Goal: Use online tool/utility: Utilize a website feature to perform a specific function

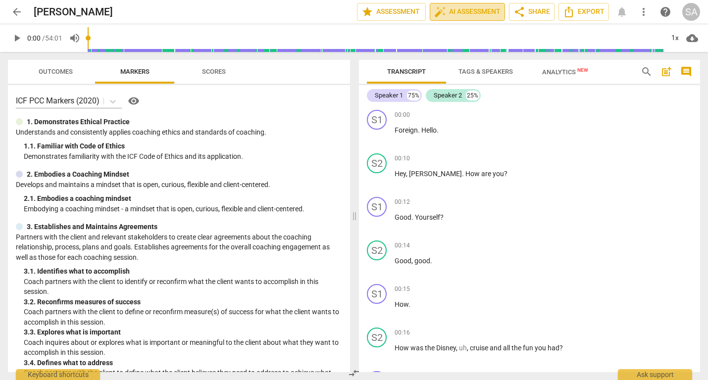
click at [485, 11] on span "auto_fix_high AI Assessment" at bounding box center [467, 12] width 66 height 12
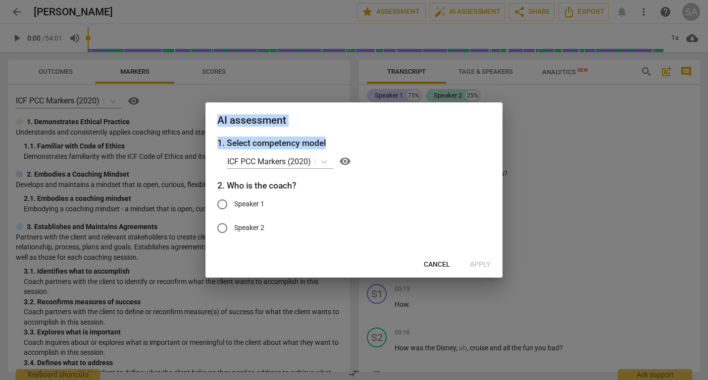
drag, startPoint x: 326, startPoint y: 108, endPoint x: 361, endPoint y: 143, distance: 49.4
click at [361, 143] on div "AI assessment 1. Select competency model ICF PCC Markers (2020) visibility 2. W…" at bounding box center [354, 190] width 297 height 175
click at [436, 264] on span "Cancel" at bounding box center [437, 265] width 26 height 10
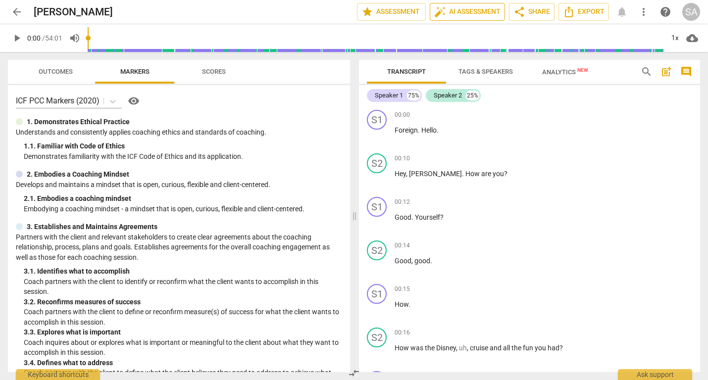
click at [468, 12] on span "auto_fix_high AI Assessment" at bounding box center [467, 12] width 66 height 12
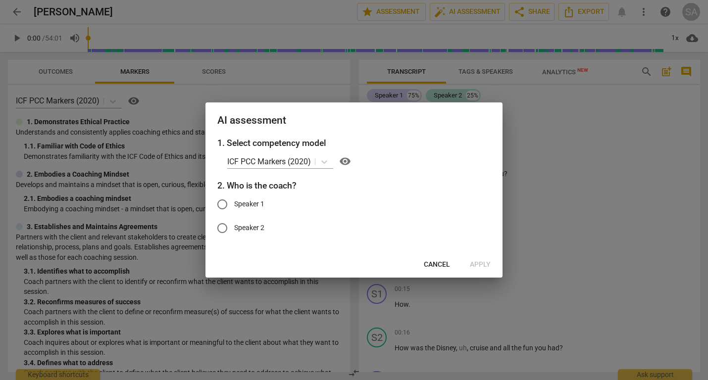
click at [242, 227] on span "Speaker 2" at bounding box center [249, 228] width 30 height 10
click at [234, 227] on input "Speaker 2" at bounding box center [223, 228] width 24 height 24
radio input "true"
click at [485, 264] on span "Apply" at bounding box center [480, 265] width 21 height 10
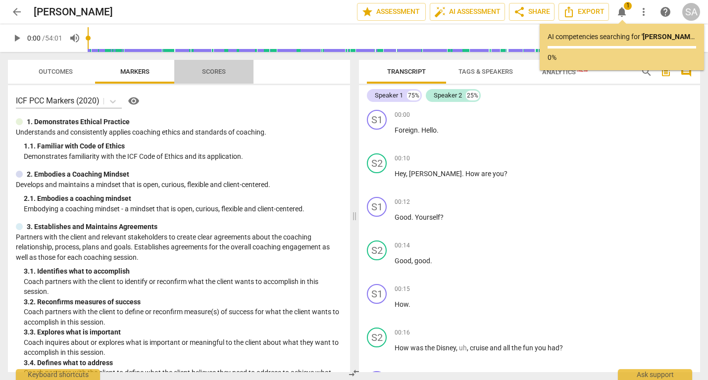
click at [211, 73] on span "Scores" at bounding box center [214, 71] width 24 height 7
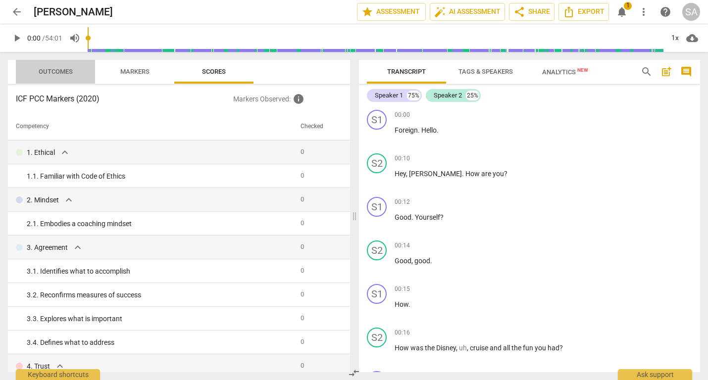
click at [45, 69] on span "Outcomes" at bounding box center [56, 71] width 34 height 7
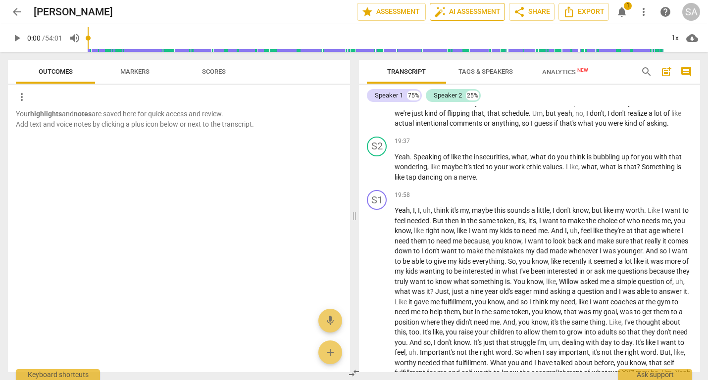
scroll to position [3457, 0]
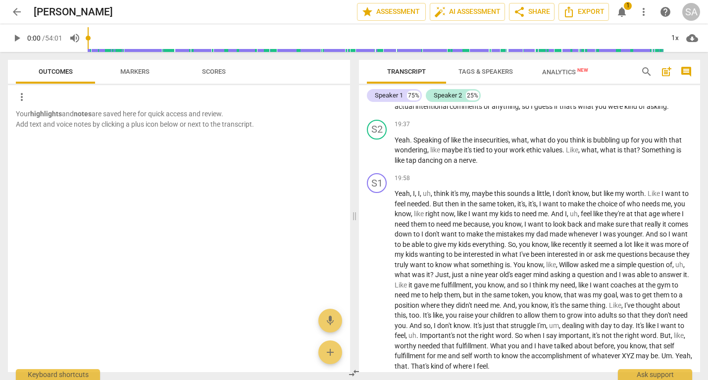
click at [213, 71] on span "Scores" at bounding box center [214, 71] width 24 height 7
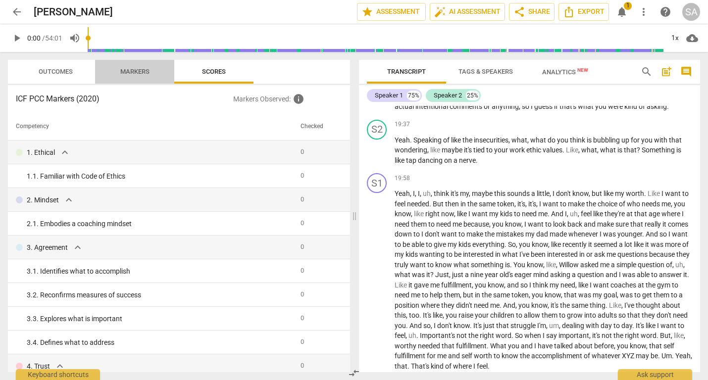
click at [143, 68] on span "Markers" at bounding box center [134, 71] width 29 height 7
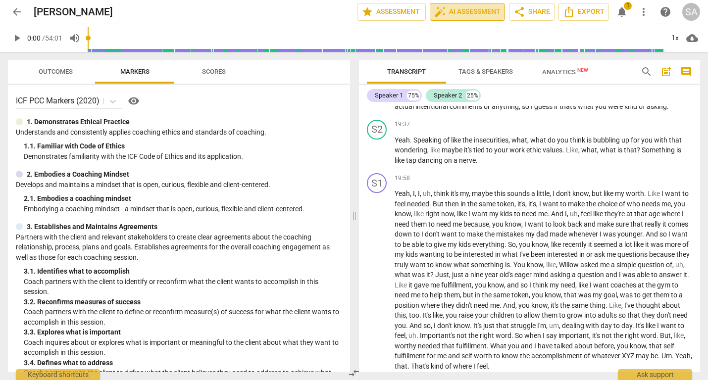
click at [479, 11] on span "auto_fix_high AI Assessment" at bounding box center [467, 12] width 66 height 12
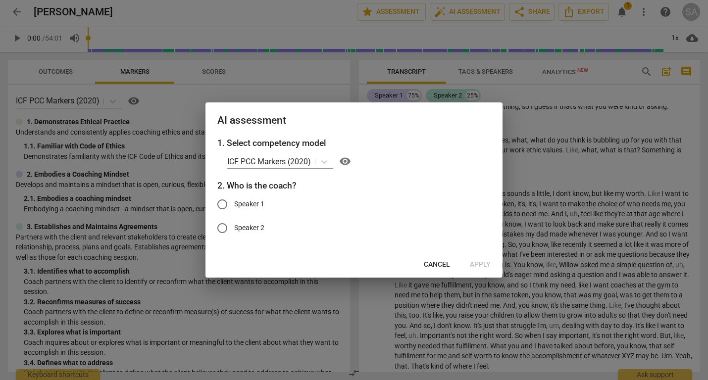
click at [246, 228] on span "Speaker 2" at bounding box center [249, 228] width 30 height 10
click at [234, 228] on input "Speaker 2" at bounding box center [223, 228] width 24 height 24
radio input "true"
click at [486, 262] on span "Apply" at bounding box center [480, 265] width 21 height 10
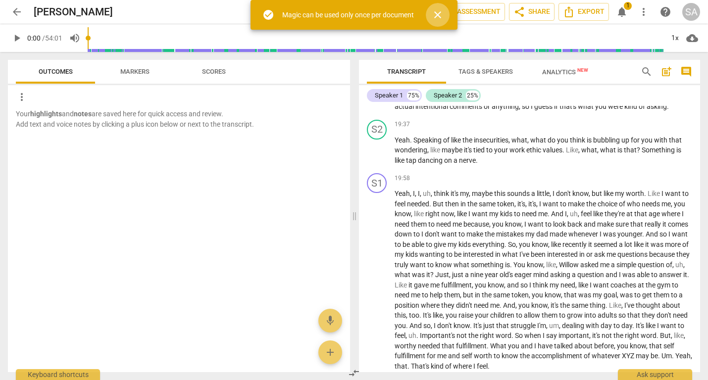
click at [438, 16] on span "close" at bounding box center [438, 15] width 12 height 12
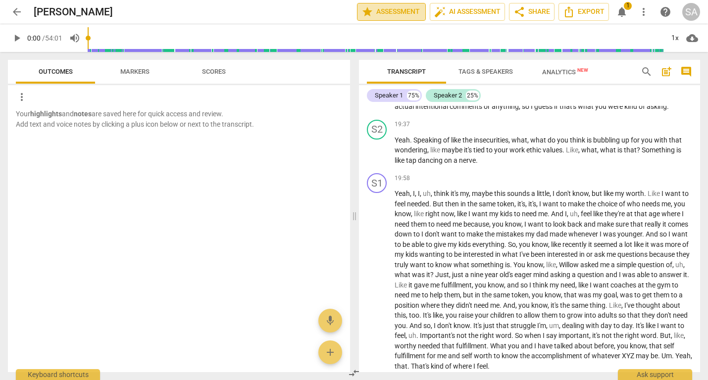
click at [364, 10] on span "star" at bounding box center [368, 12] width 12 height 12
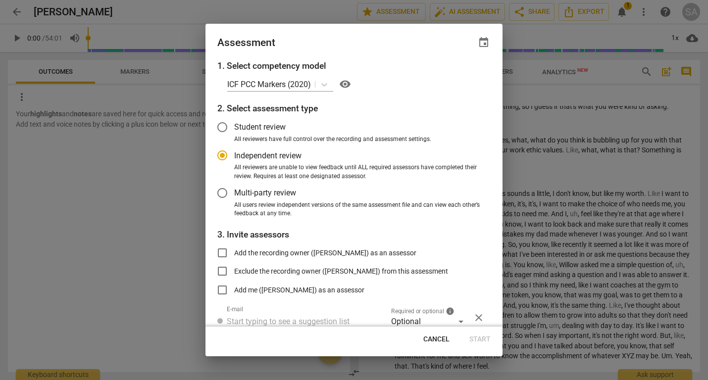
click at [435, 336] on span "Cancel" at bounding box center [437, 340] width 26 height 10
radio input "false"
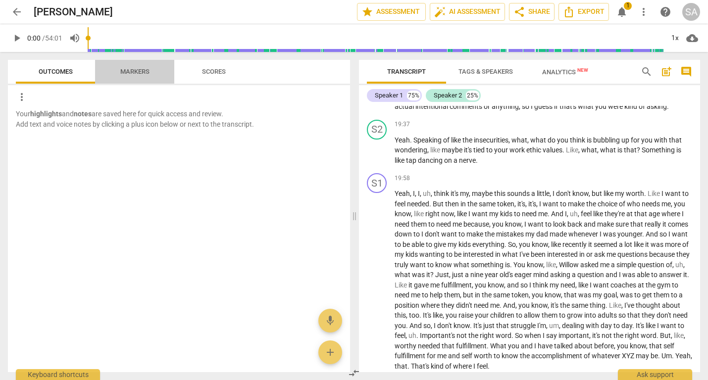
click at [141, 66] on span "Markers" at bounding box center [134, 71] width 53 height 13
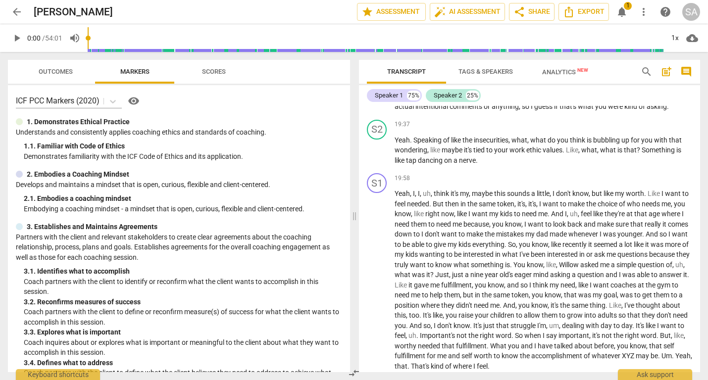
click at [16, 10] on span "arrow_back" at bounding box center [17, 12] width 12 height 12
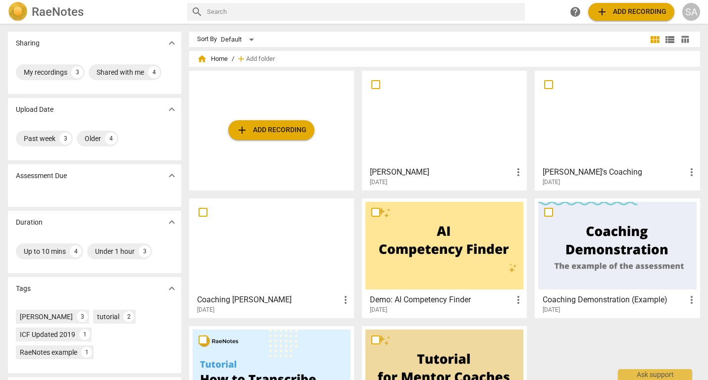
drag, startPoint x: 708, startPoint y: 121, endPoint x: 702, endPoint y: 166, distance: 45.0
click at [702, 166] on div "Sharing expand_more My recordings 3 Shared with me 4 Upload Date expand_more Pa…" at bounding box center [354, 203] width 708 height 356
click at [467, 146] on div at bounding box center [445, 118] width 158 height 88
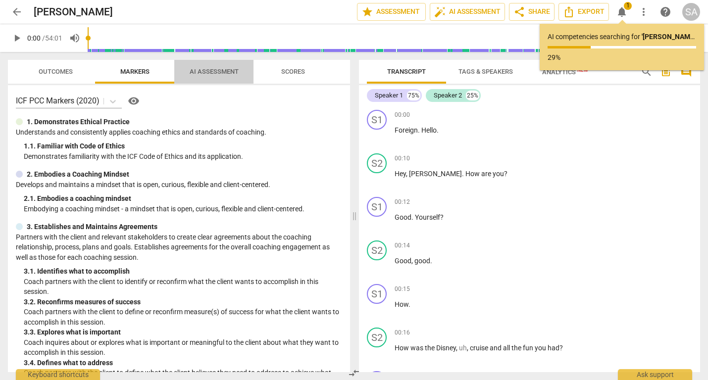
click at [214, 69] on span "AI Assessment" at bounding box center [214, 71] width 49 height 7
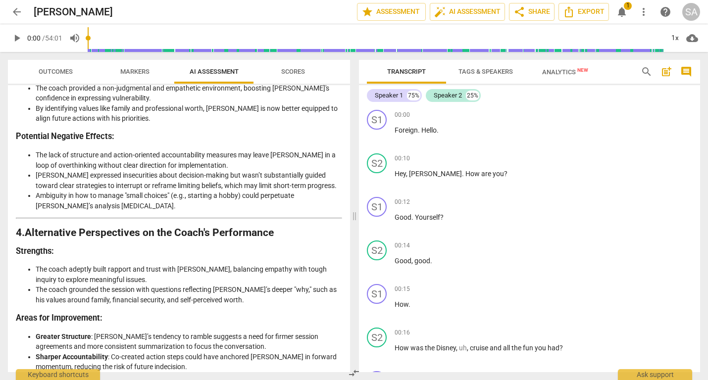
scroll to position [1262, 0]
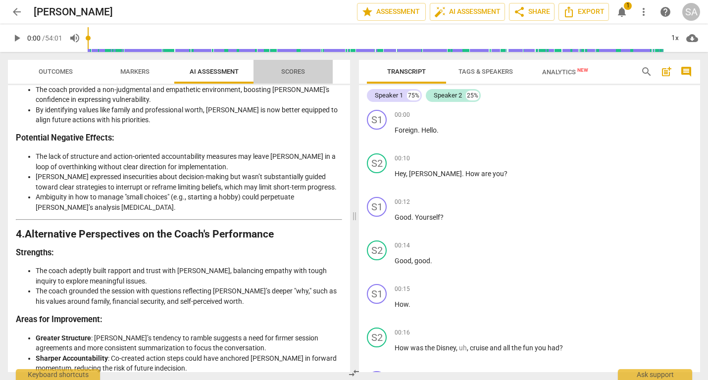
click at [292, 70] on span "Scores" at bounding box center [293, 71] width 24 height 7
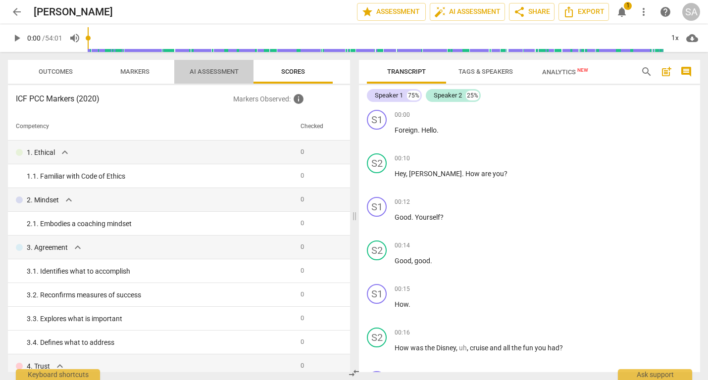
click at [206, 70] on span "AI Assessment" at bounding box center [214, 71] width 49 height 7
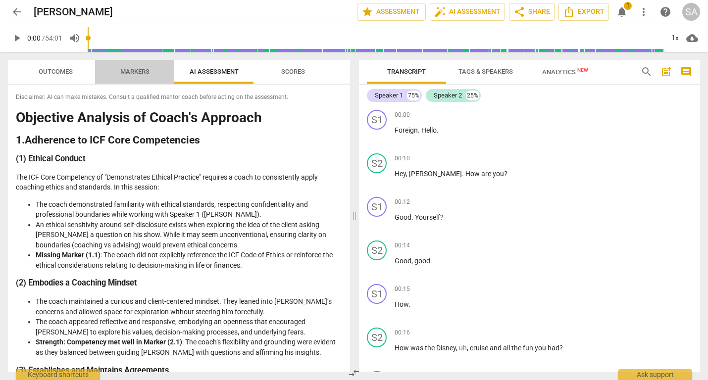
click at [131, 65] on span "Markers" at bounding box center [134, 71] width 53 height 13
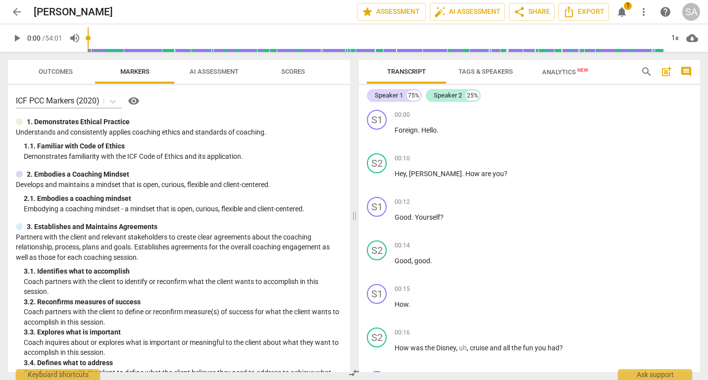
click at [570, 71] on span "Analytics New" at bounding box center [565, 71] width 46 height 7
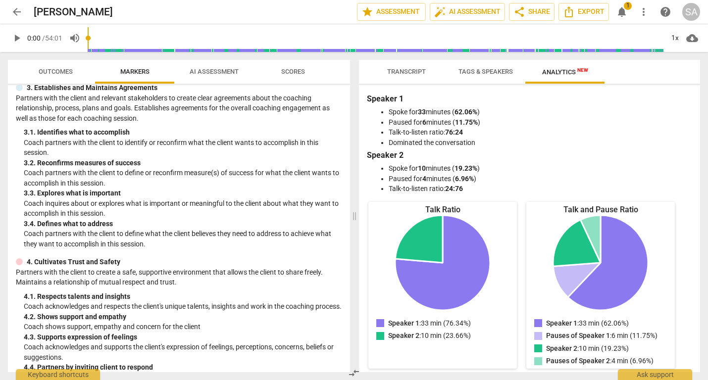
scroll to position [142, 0]
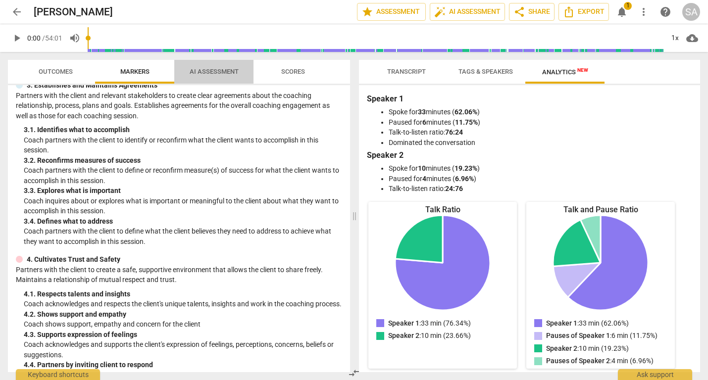
click at [225, 69] on span "AI Assessment" at bounding box center [214, 71] width 49 height 7
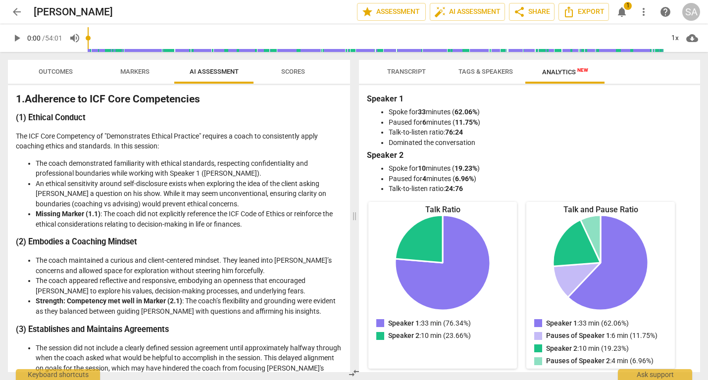
scroll to position [0, 0]
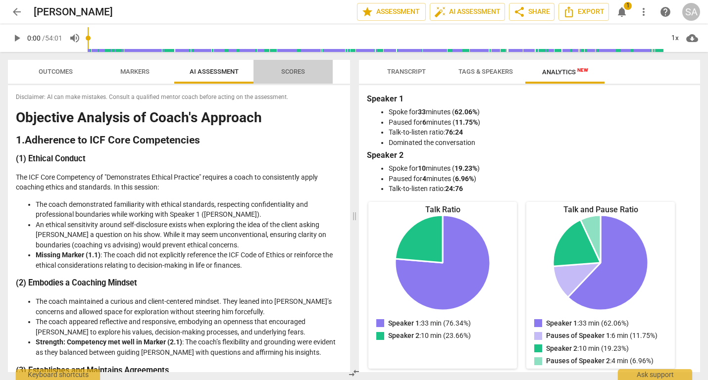
click at [294, 73] on span "Scores" at bounding box center [293, 71] width 24 height 7
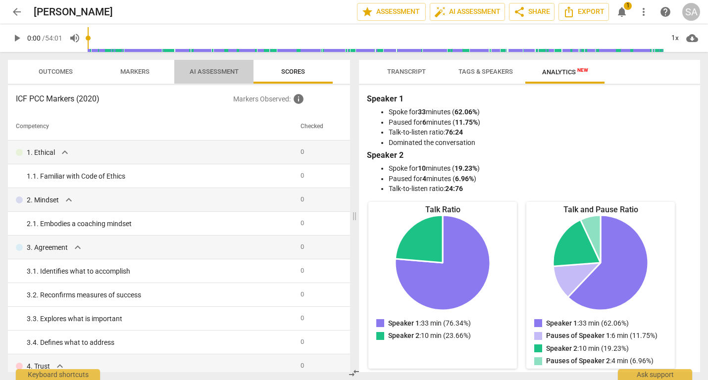
click at [198, 68] on span "AI Assessment" at bounding box center [214, 71] width 49 height 7
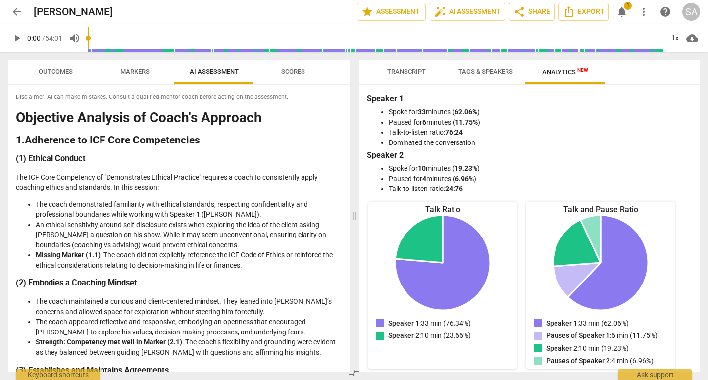
click at [20, 12] on span "arrow_back" at bounding box center [17, 12] width 12 height 12
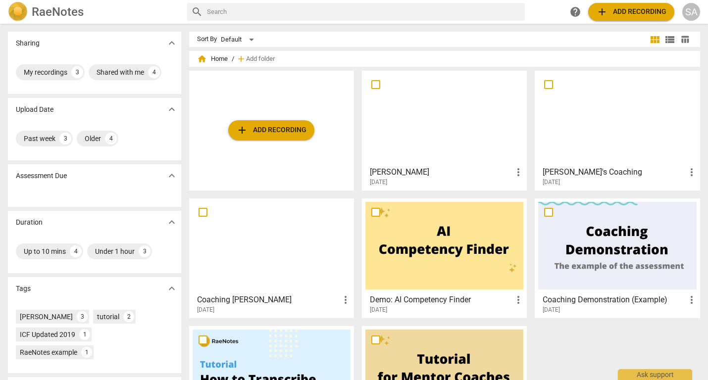
click at [298, 261] on div at bounding box center [272, 246] width 158 height 88
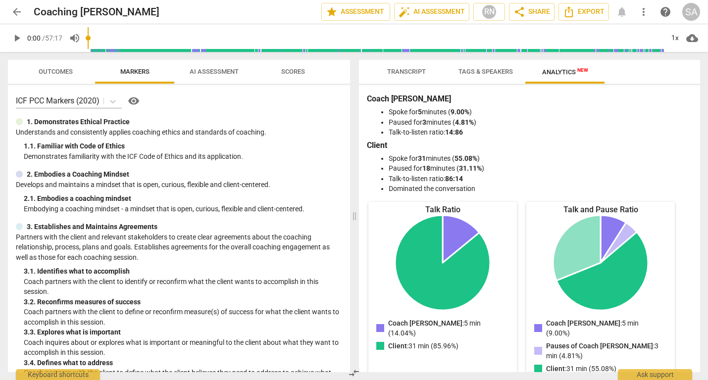
click at [221, 73] on span "AI Assessment" at bounding box center [214, 71] width 49 height 7
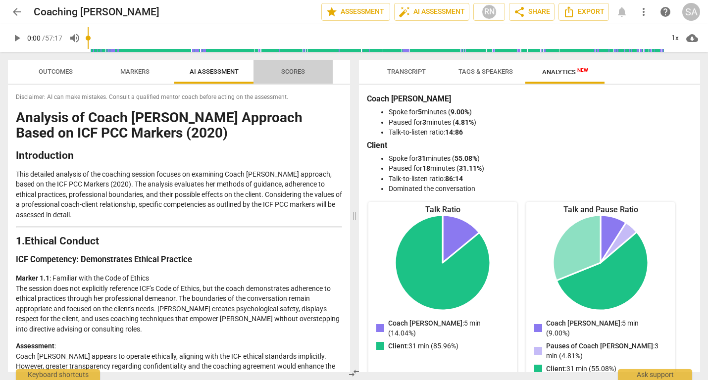
click at [297, 75] on span "Scores" at bounding box center [293, 71] width 24 height 7
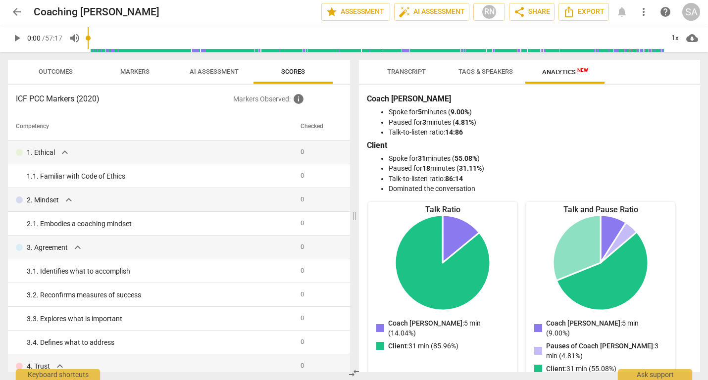
click at [228, 69] on span "AI Assessment" at bounding box center [214, 71] width 49 height 7
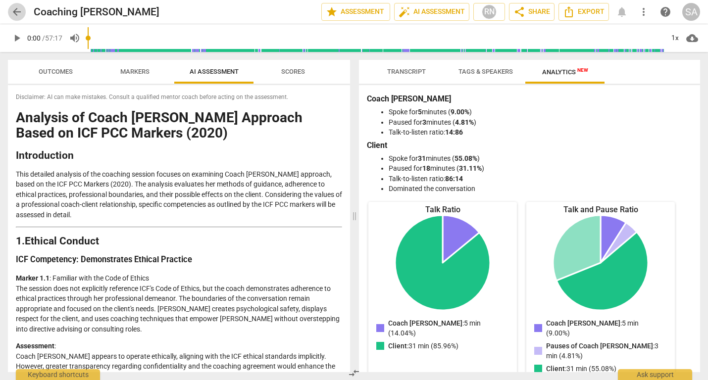
click at [14, 14] on span "arrow_back" at bounding box center [17, 12] width 12 height 12
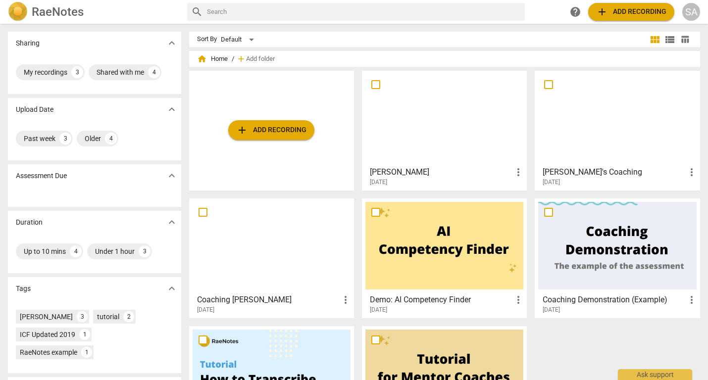
click at [577, 143] on div at bounding box center [618, 118] width 158 height 88
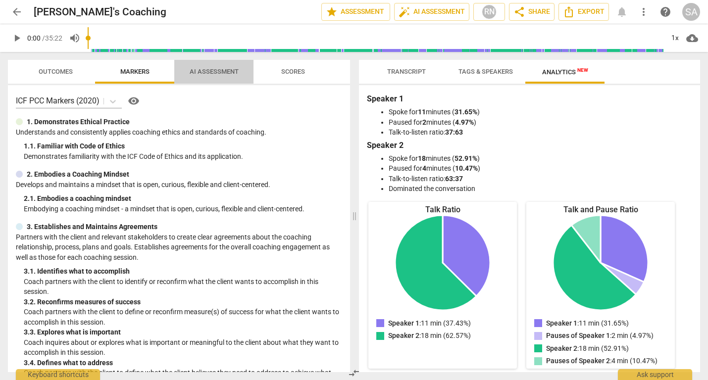
click at [212, 74] on span "AI Assessment" at bounding box center [214, 71] width 49 height 7
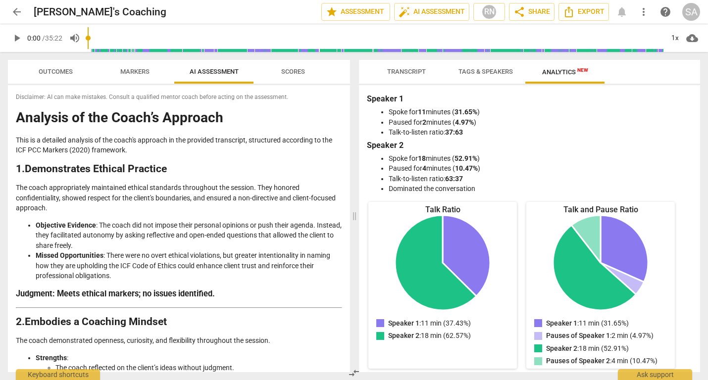
click at [483, 71] on span "Tags & Speakers" at bounding box center [486, 71] width 54 height 7
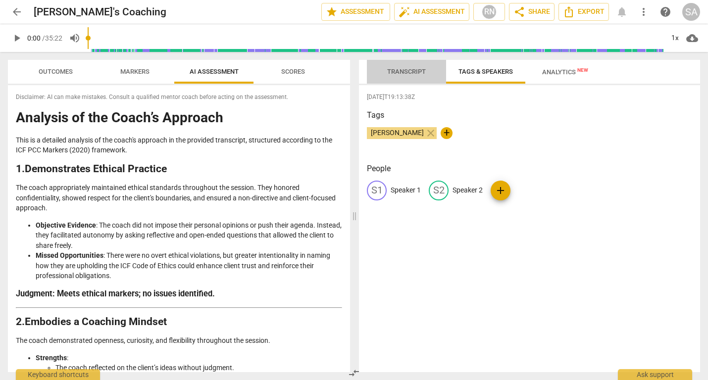
click at [399, 72] on span "Transcript" at bounding box center [406, 71] width 39 height 7
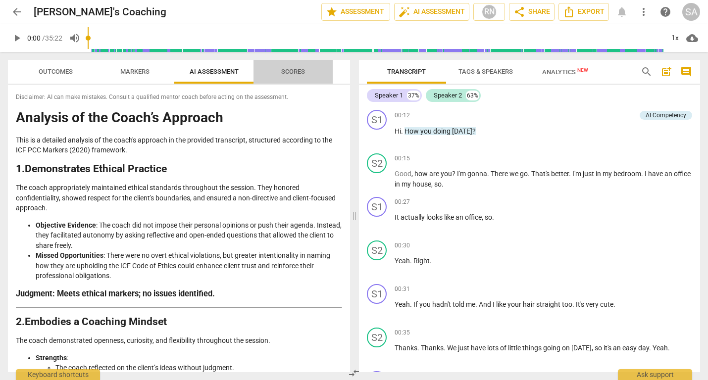
click at [296, 70] on span "Scores" at bounding box center [293, 71] width 24 height 7
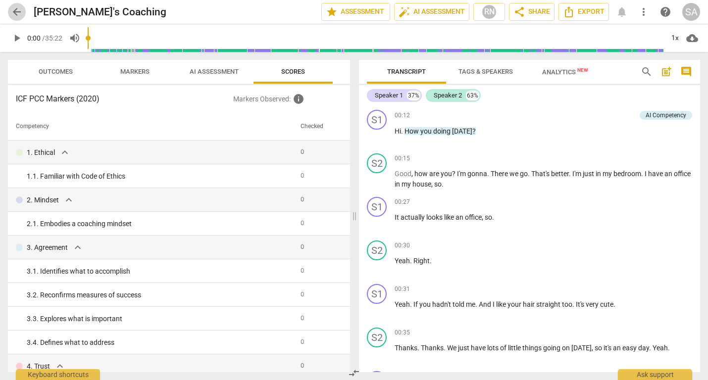
click at [15, 8] on span "arrow_back" at bounding box center [17, 12] width 12 height 12
